Goal: Navigation & Orientation: Find specific page/section

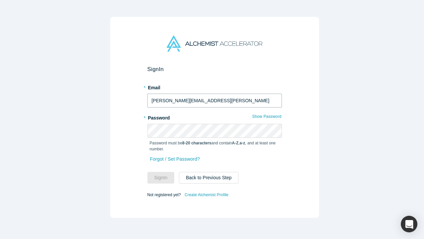
type input "[PERSON_NAME][EMAIL_ADDRESS][PERSON_NAME]"
click at [158, 175] on button "Sign In" at bounding box center [160, 178] width 27 height 12
